Goal: Information Seeking & Learning: Understand process/instructions

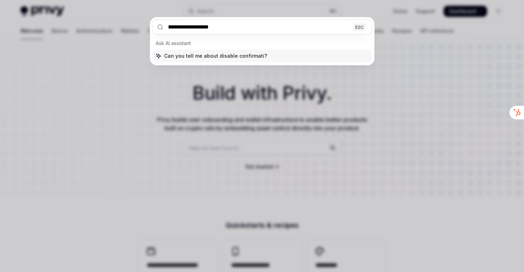
type input "**********"
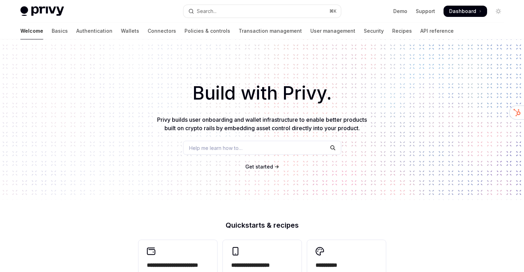
type textarea "*"
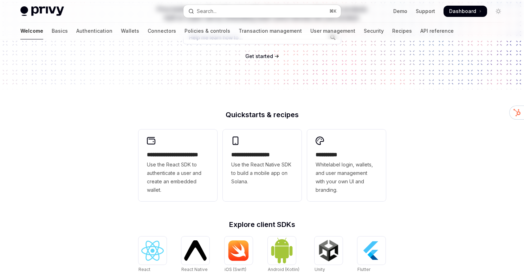
scroll to position [274, 0]
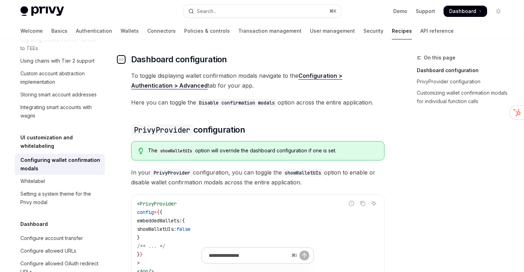
click at [124, 59] on div "Navigate to header" at bounding box center [121, 59] width 8 height 8
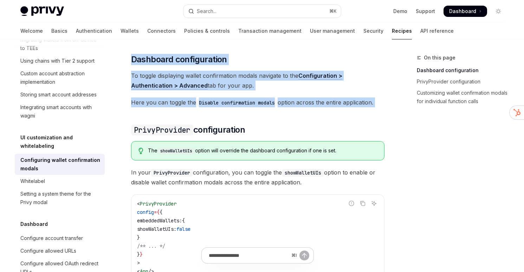
drag, startPoint x: 154, startPoint y: 44, endPoint x: 154, endPoint y: 118, distance: 74.2
click at [154, 118] on div "Privy allows you to customize showing wallet confirmation modals globally for y…" at bounding box center [257, 251] width 253 height 521
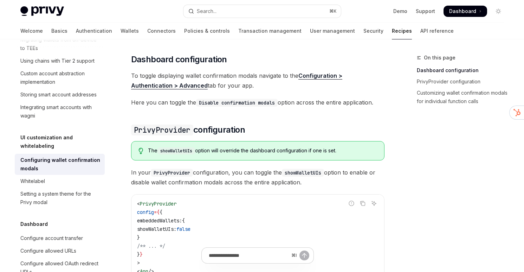
click at [192, 32] on div "Welcome Basics Authentication Wallets Connectors Policies & controls Transactio…" at bounding box center [236, 30] width 433 height 17
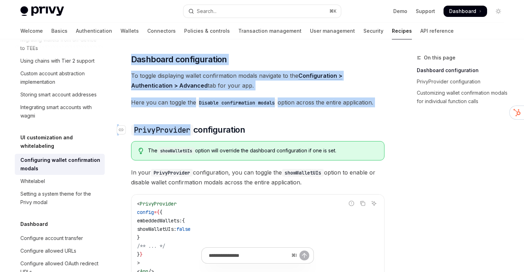
drag, startPoint x: 189, startPoint y: 44, endPoint x: 189, endPoint y: 132, distance: 88.2
click at [189, 132] on div "Privy allows you to customize showing wallet confirmation modals globally for y…" at bounding box center [257, 251] width 253 height 521
